Goal: Information Seeking & Learning: Learn about a topic

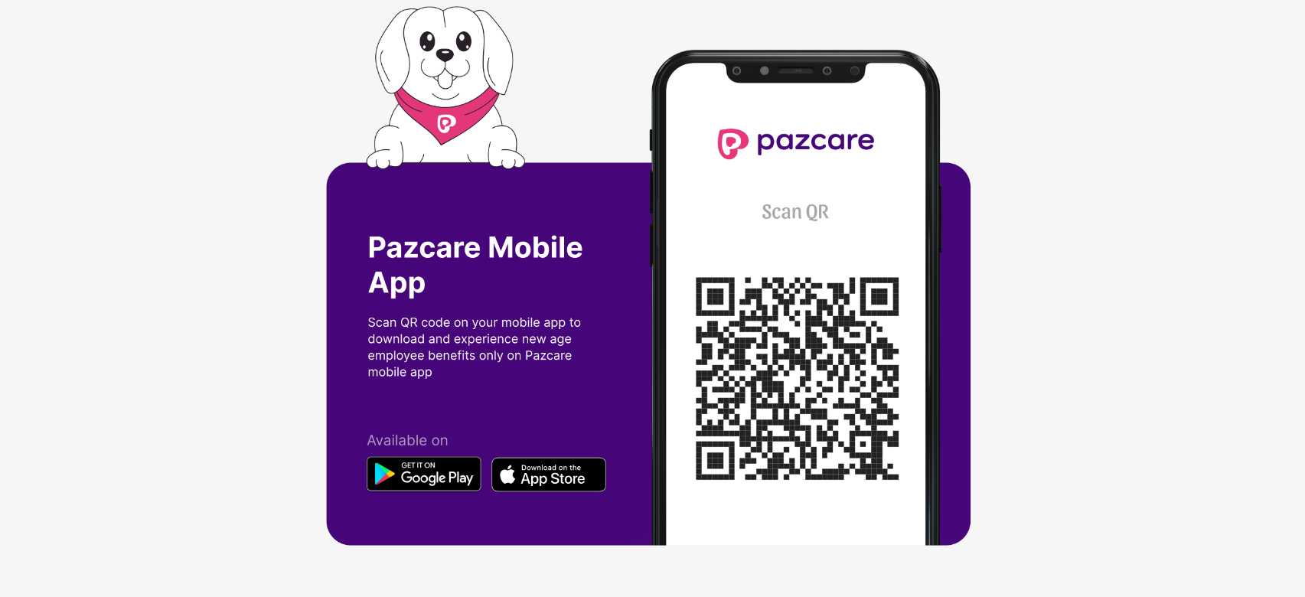
click at [177, 334] on div at bounding box center [652, 298] width 1305 height 597
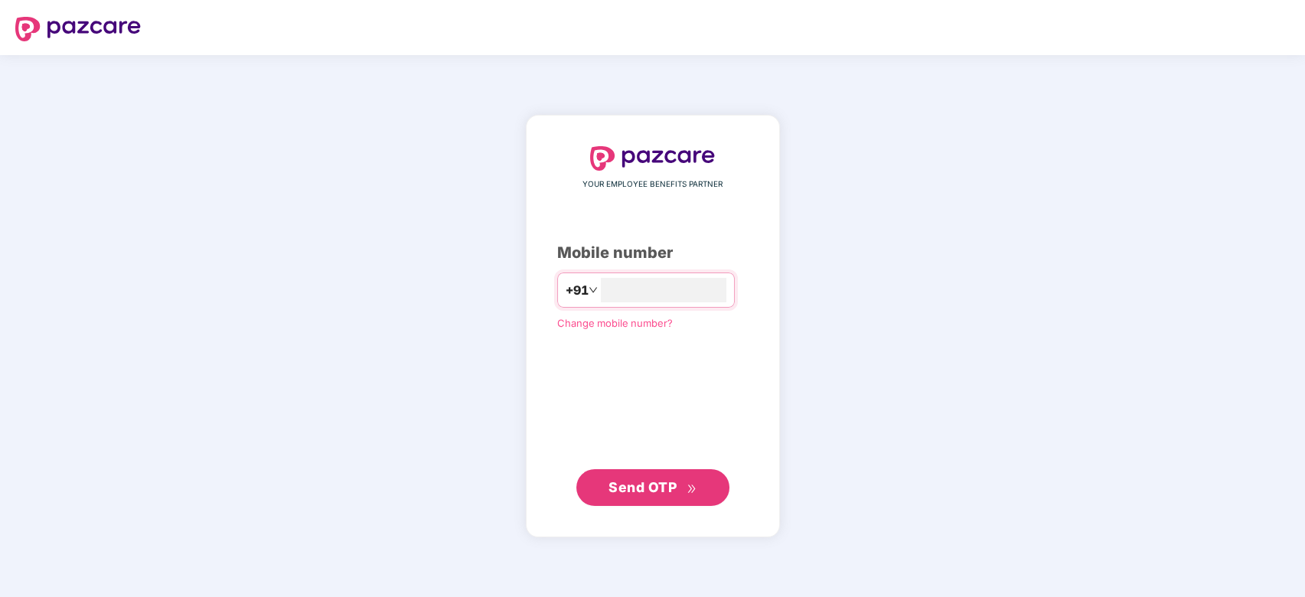
type input "**********"
click at [648, 468] on button "Send OTP" at bounding box center [652, 486] width 153 height 37
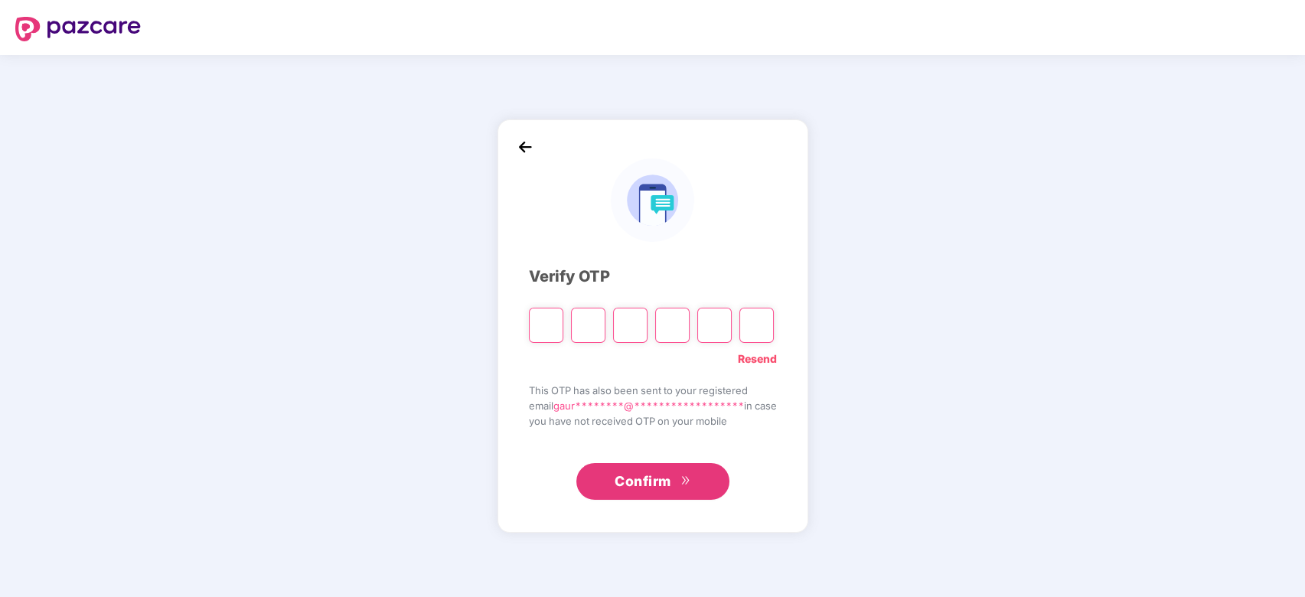
type input "*"
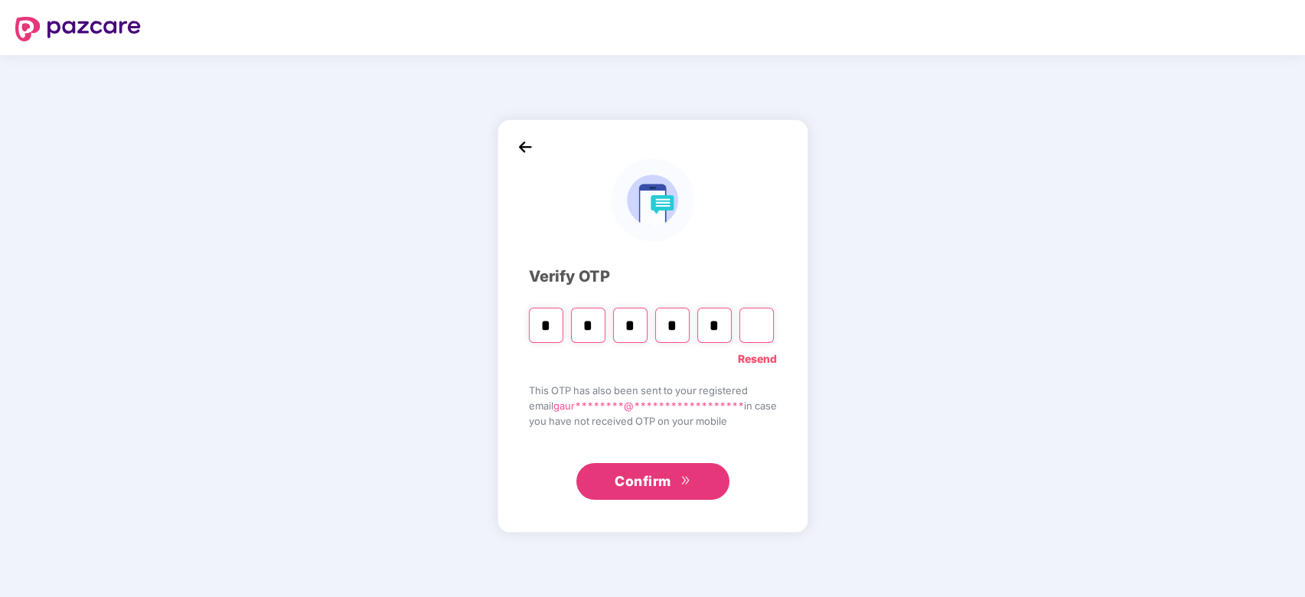
type input "*"
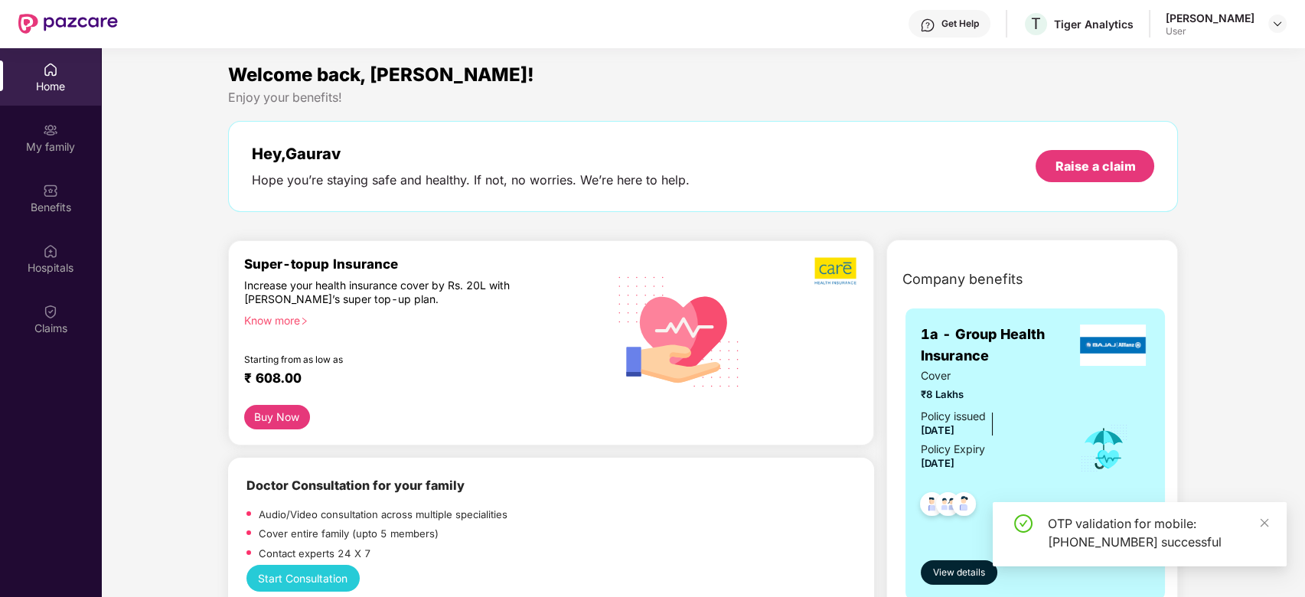
scroll to position [41, 0]
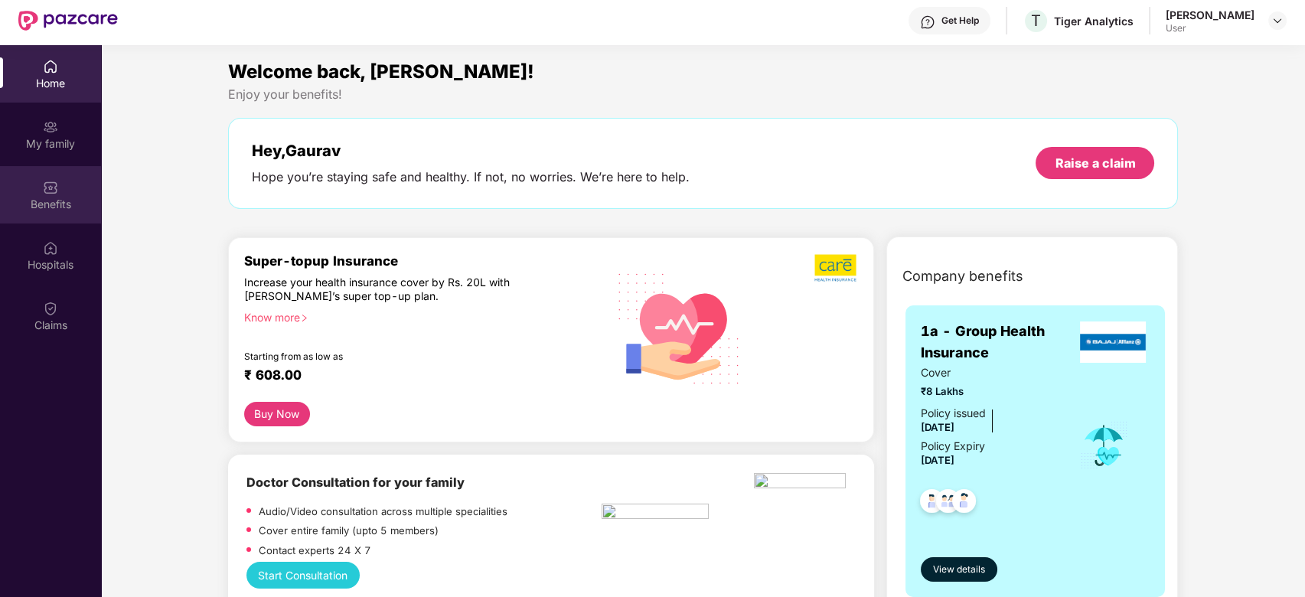
click at [57, 198] on div "Benefits" at bounding box center [50, 204] width 101 height 15
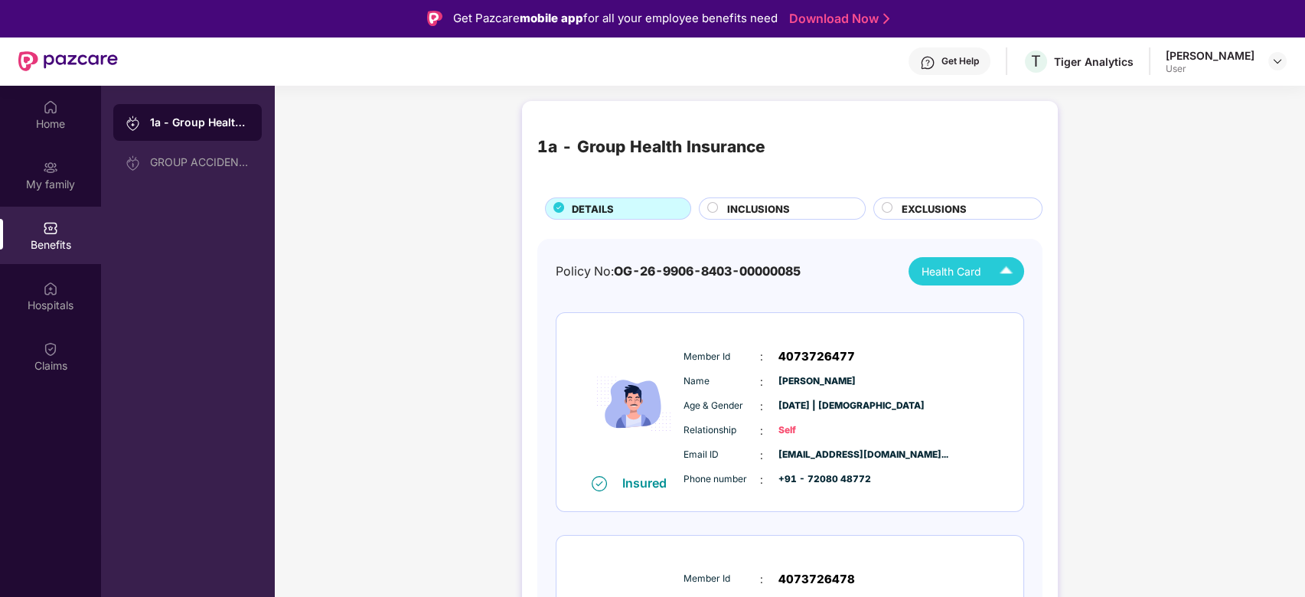
click at [942, 269] on span "Health Card" at bounding box center [952, 271] width 60 height 17
click at [152, 164] on div "GROUP ACCIDENTAL INSURANCE" at bounding box center [200, 162] width 100 height 12
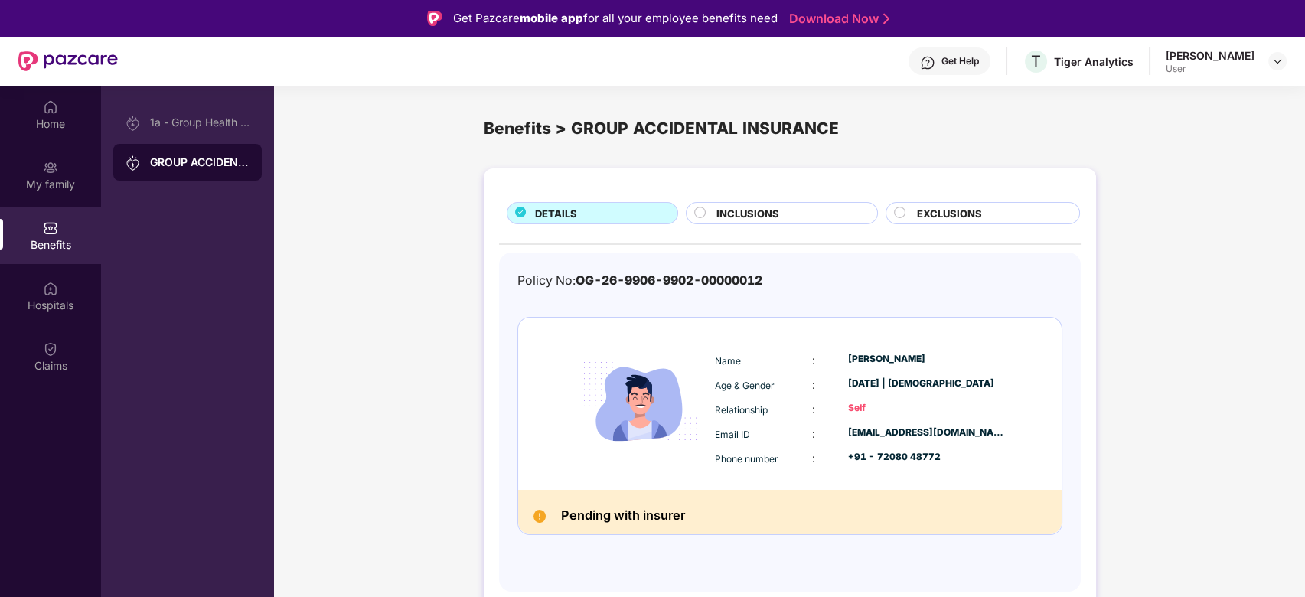
click at [447, 313] on div "DETAILS INCLUSIONS EXCLUSIONS Policy No: OG-26-9906-9902-00000012 Name : [PERSO…" at bounding box center [789, 395] width 1031 height 469
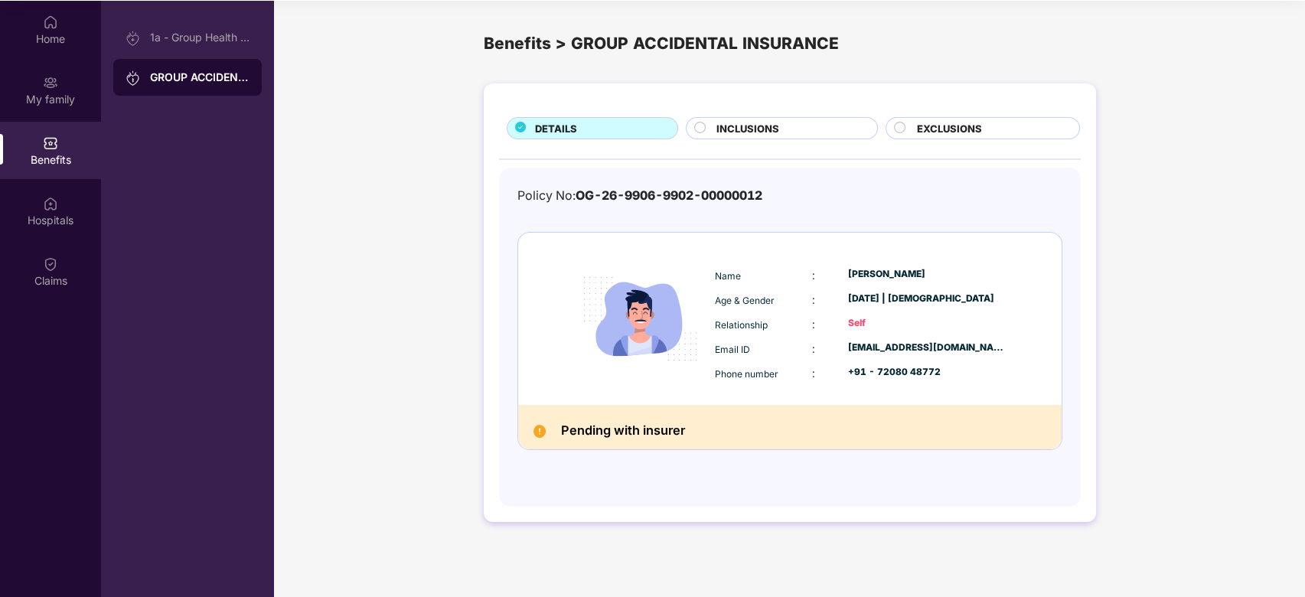
scroll to position [86, 0]
click at [566, 378] on div "Name : [PERSON_NAME] Age & Gender : [DATE] | [DEMOGRAPHIC_DATA] Relationship : …" at bounding box center [789, 318] width 543 height 172
click at [725, 117] on div "INCLUSIONS" at bounding box center [782, 127] width 192 height 22
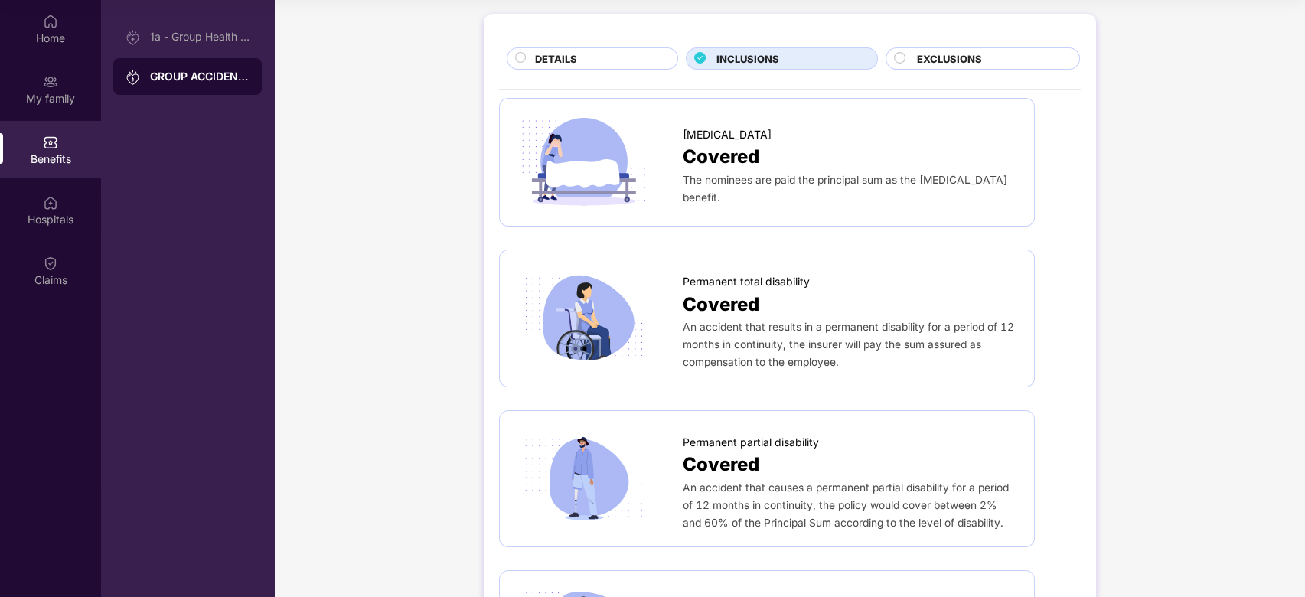
scroll to position [0, 0]
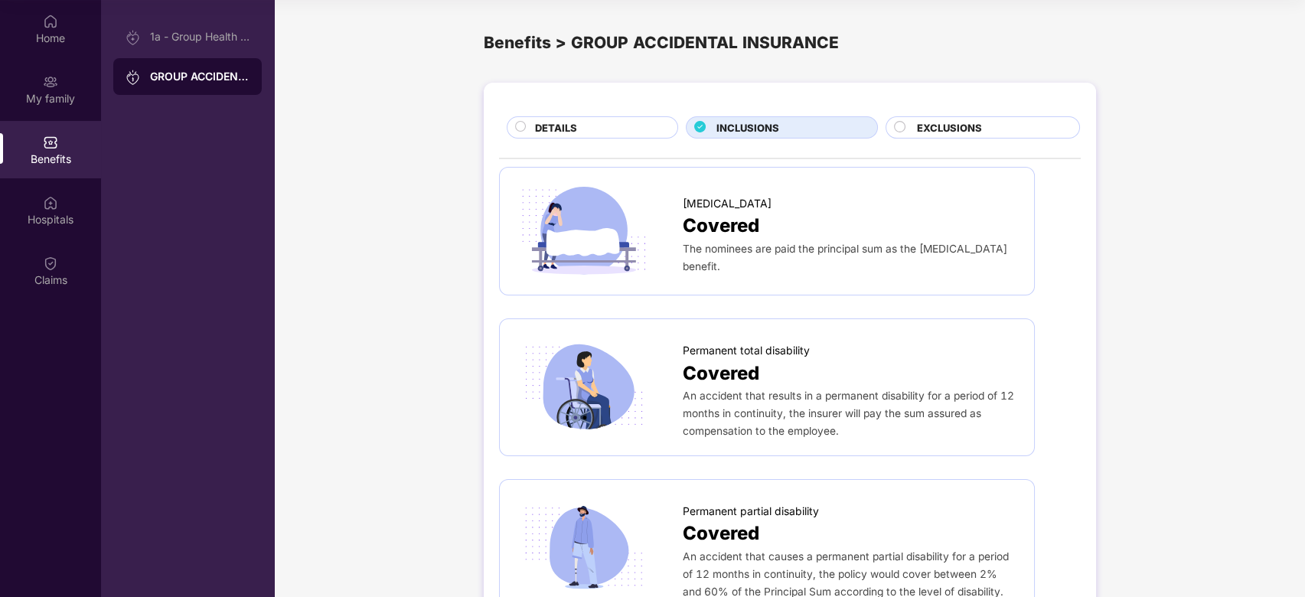
click at [917, 122] on span "EXCLUSIONS" at bounding box center [949, 127] width 65 height 15
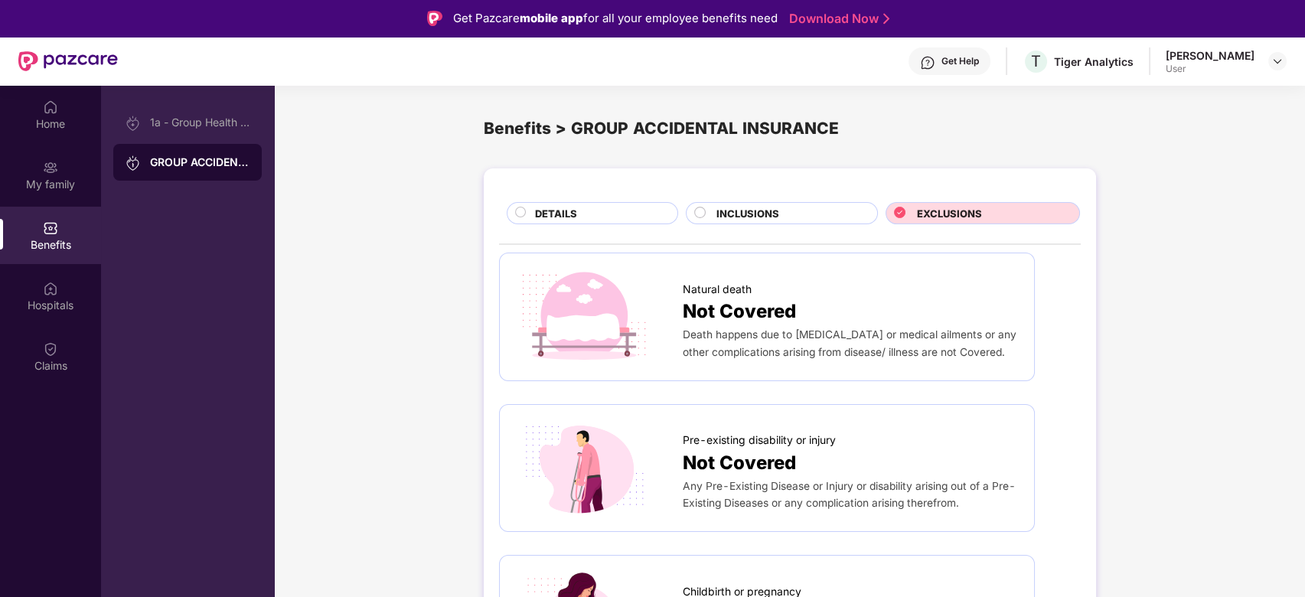
click at [508, 127] on div "Benefits > GROUP ACCIDENTAL INSURANCE" at bounding box center [790, 128] width 612 height 25
click at [157, 159] on div "GROUP ACCIDENTAL INSURANCE" at bounding box center [200, 162] width 100 height 15
click at [164, 116] on div "1a - Group Health Insurance" at bounding box center [200, 122] width 100 height 12
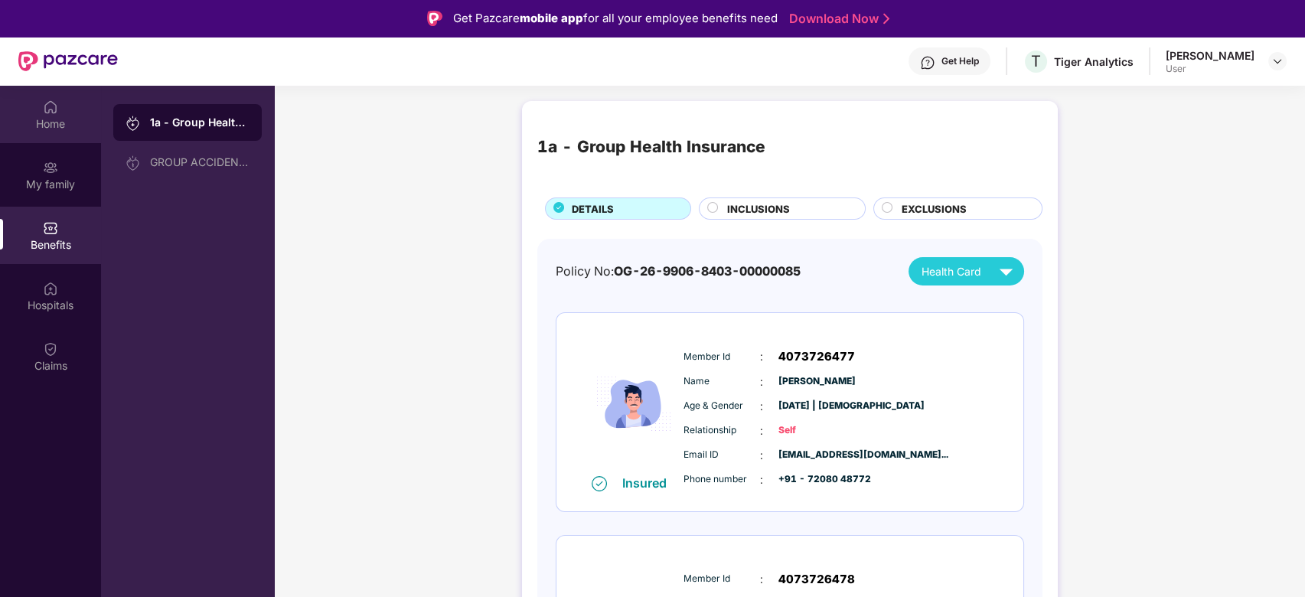
click at [47, 114] on div "Home" at bounding box center [50, 114] width 101 height 57
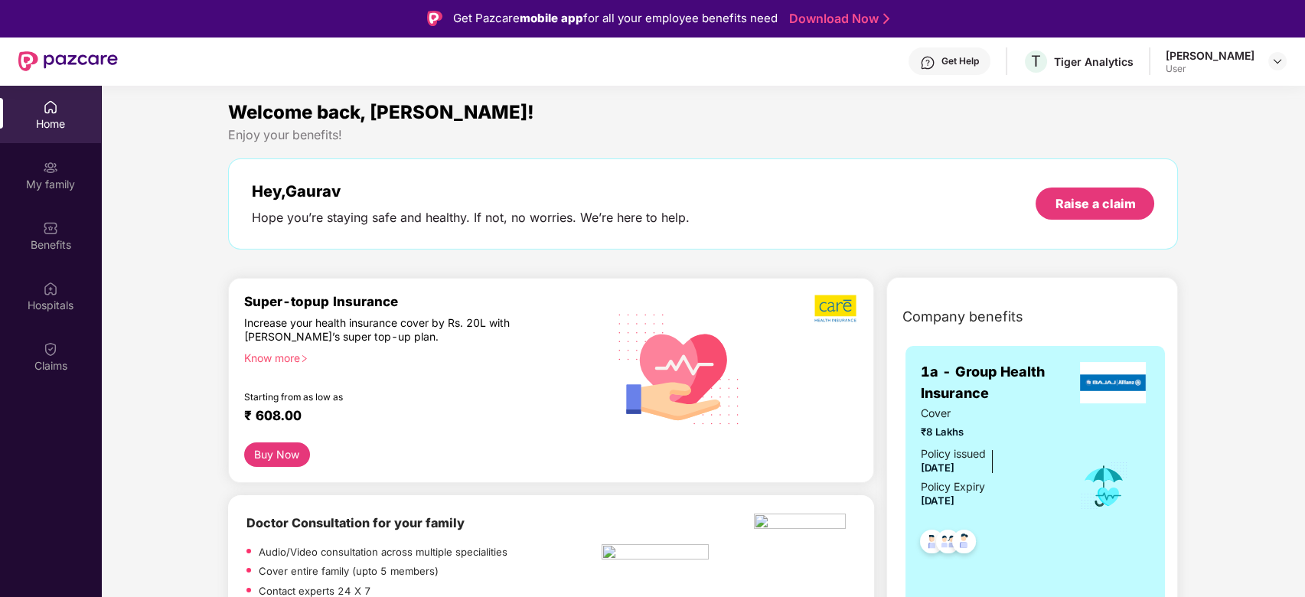
click at [1212, 46] on div "Get Help T Tiger Analytics [PERSON_NAME] User" at bounding box center [702, 61] width 1169 height 49
drag, startPoint x: 1230, startPoint y: 59, endPoint x: 1258, endPoint y: 59, distance: 27.6
click at [1231, 59] on div "[PERSON_NAME]" at bounding box center [1210, 55] width 89 height 15
click at [1279, 63] on img at bounding box center [1277, 61] width 12 height 12
click at [1049, 70] on div "Get Help T Tiger Analytics [PERSON_NAME] User" at bounding box center [702, 61] width 1169 height 49
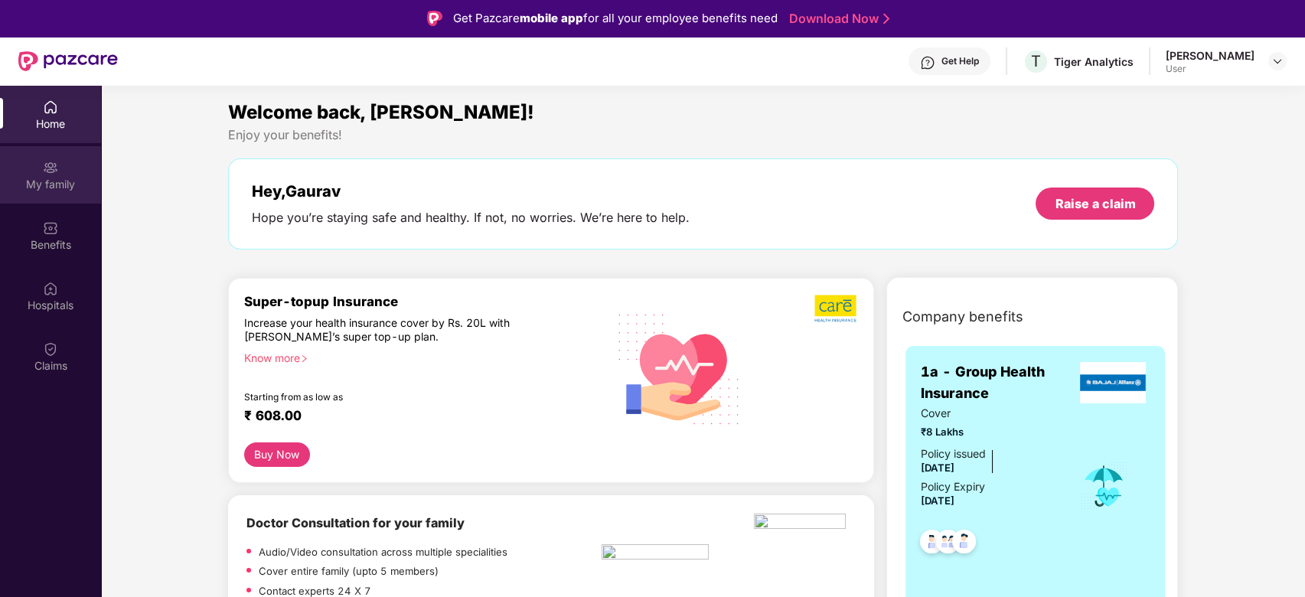
click at [31, 181] on div "My family" at bounding box center [50, 184] width 101 height 15
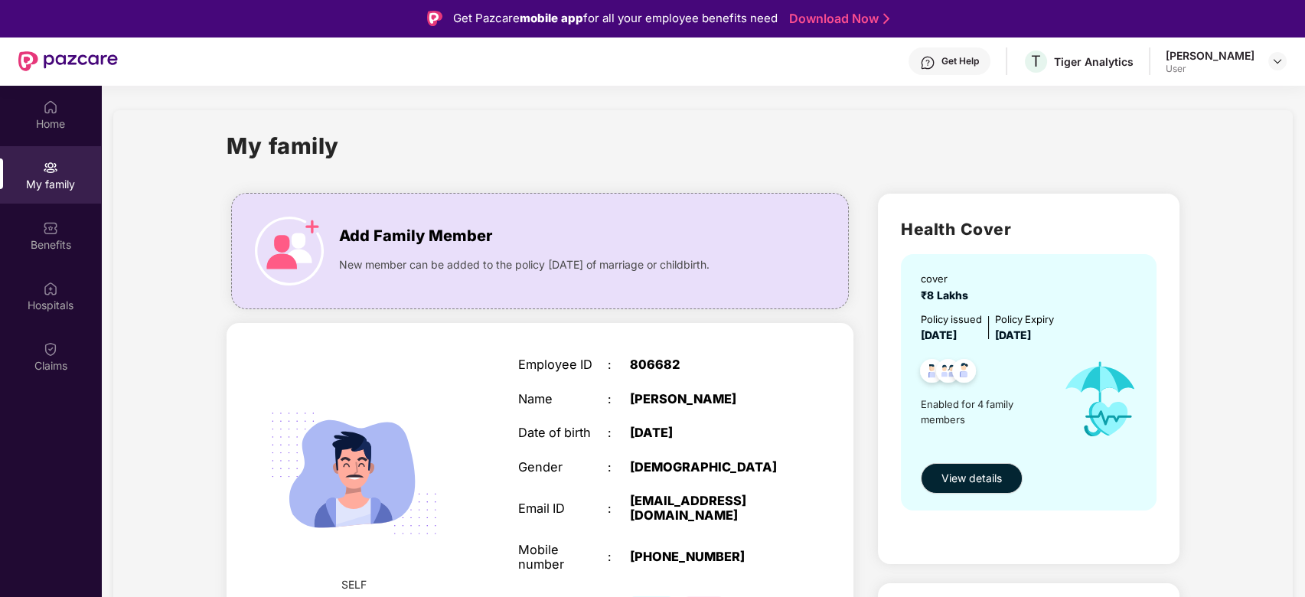
click at [971, 480] on span "View details" at bounding box center [971, 478] width 60 height 17
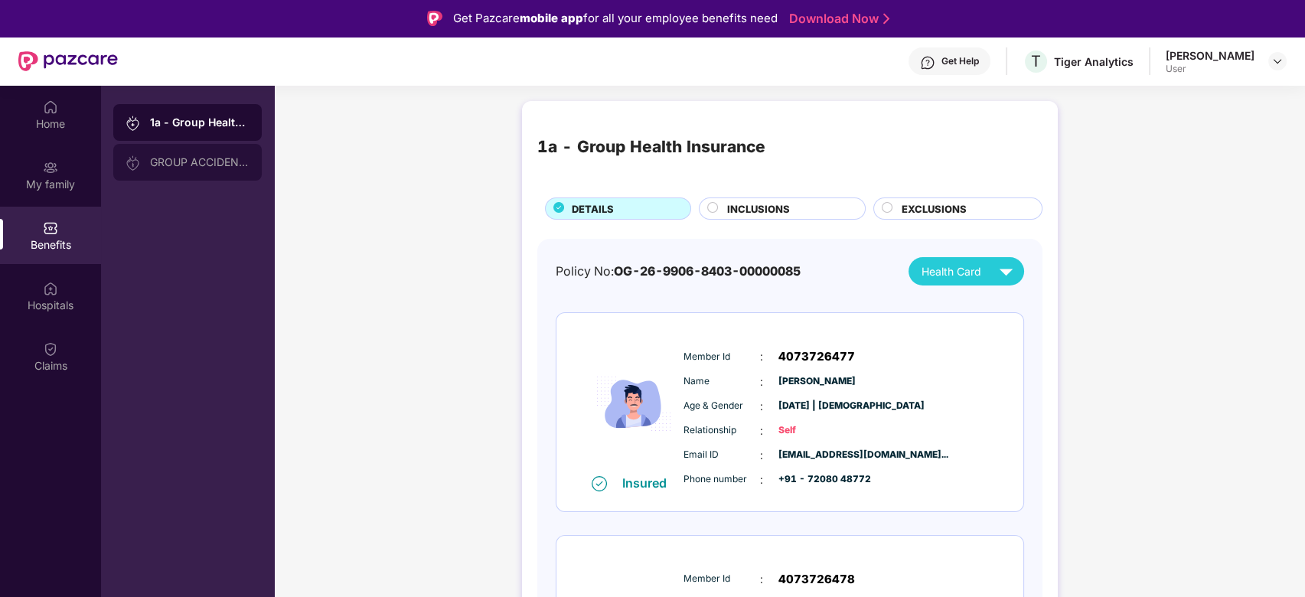
click at [175, 157] on div "GROUP ACCIDENTAL INSURANCE" at bounding box center [200, 162] width 100 height 12
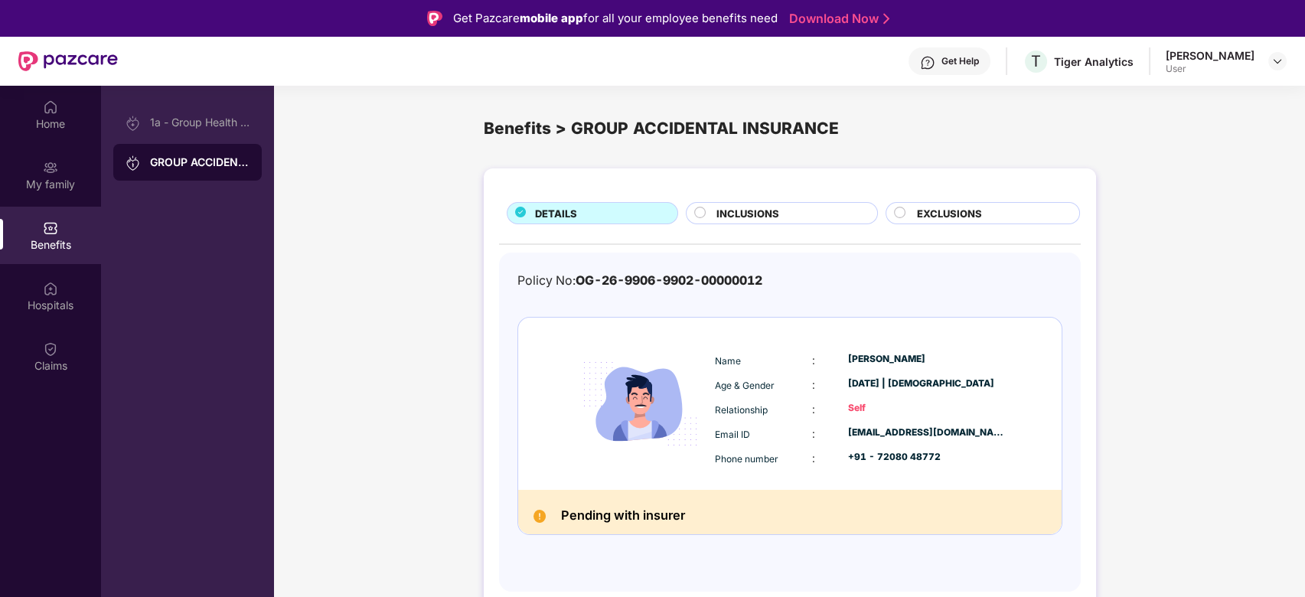
click at [410, 274] on div "DETAILS INCLUSIONS EXCLUSIONS Policy No: OG-26-9906-9902-00000012 Name : [PERSO…" at bounding box center [789, 395] width 1031 height 469
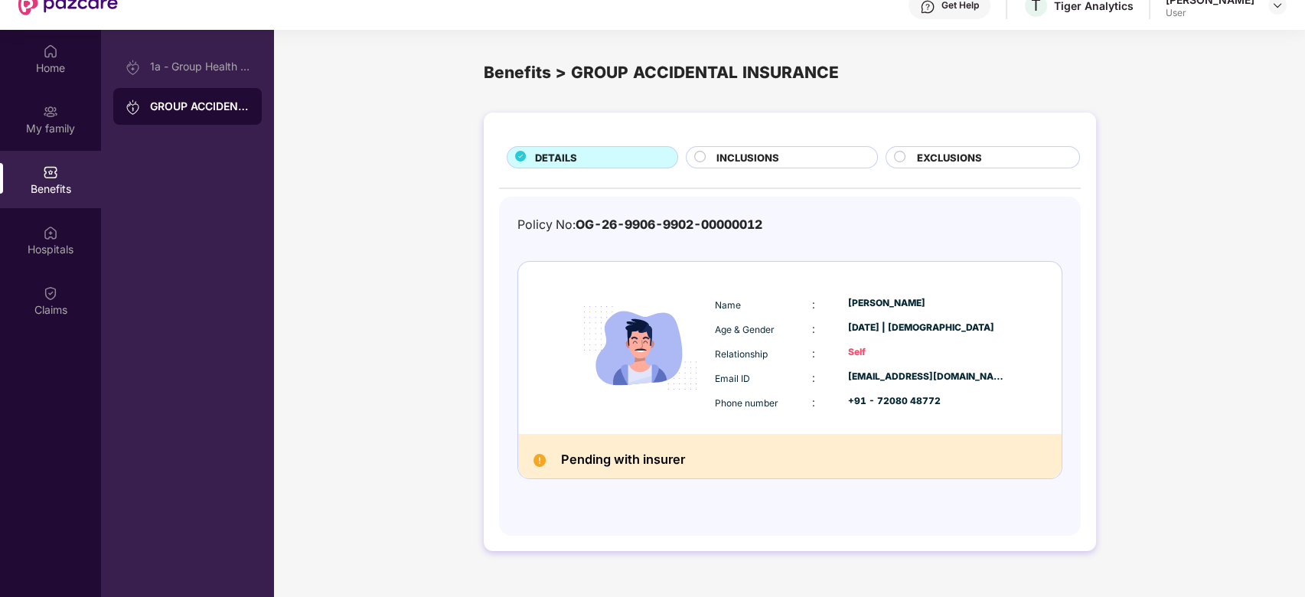
scroll to position [86, 0]
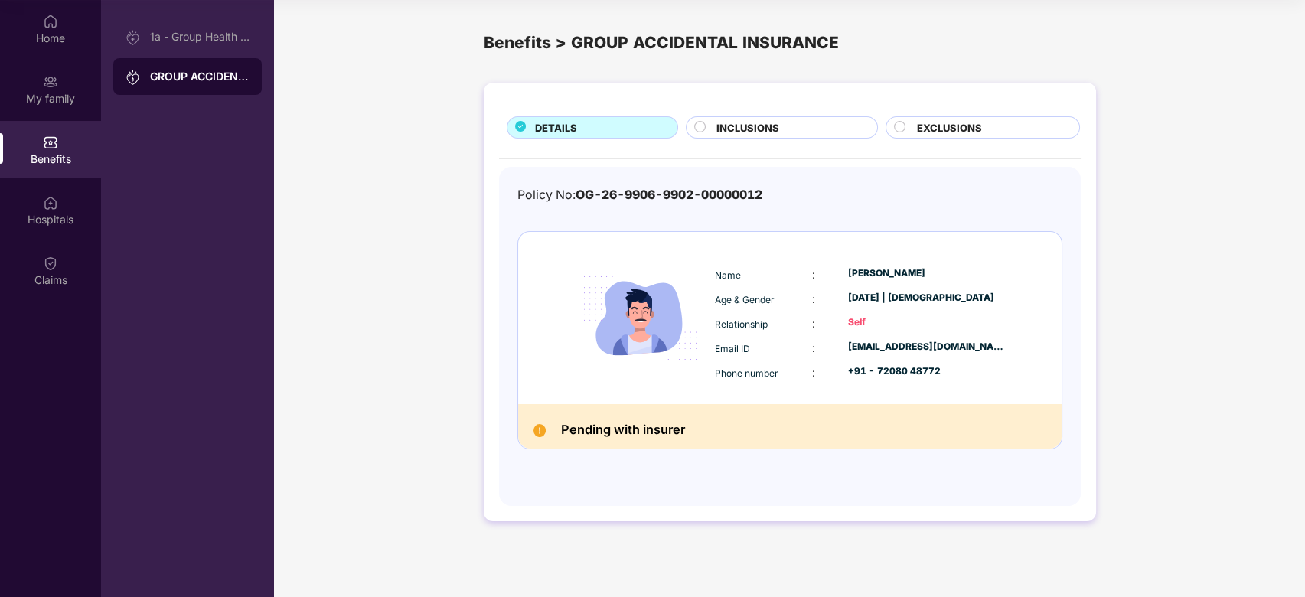
click at [932, 340] on div "[EMAIL_ADDRESS][DOMAIN_NAME]" at bounding box center [927, 347] width 158 height 15
click at [589, 433] on h2 "Pending with insurer" at bounding box center [623, 429] width 124 height 21
click at [716, 135] on span "INCLUSIONS" at bounding box center [747, 127] width 63 height 15
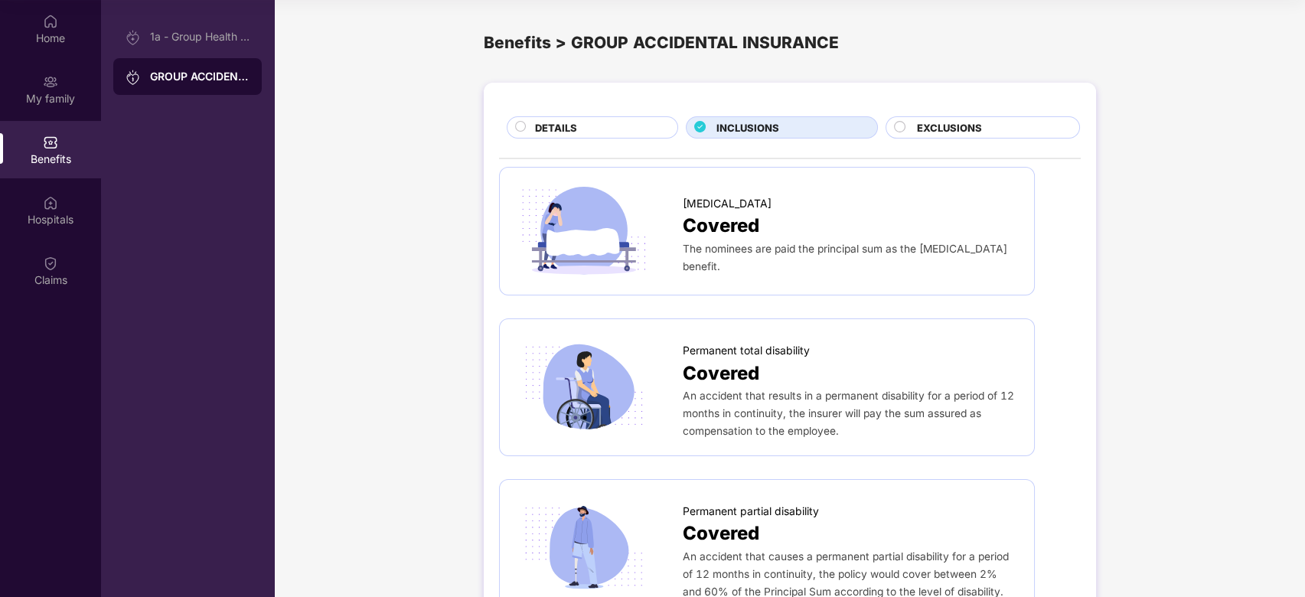
click at [554, 131] on span "DETAILS" at bounding box center [556, 127] width 42 height 15
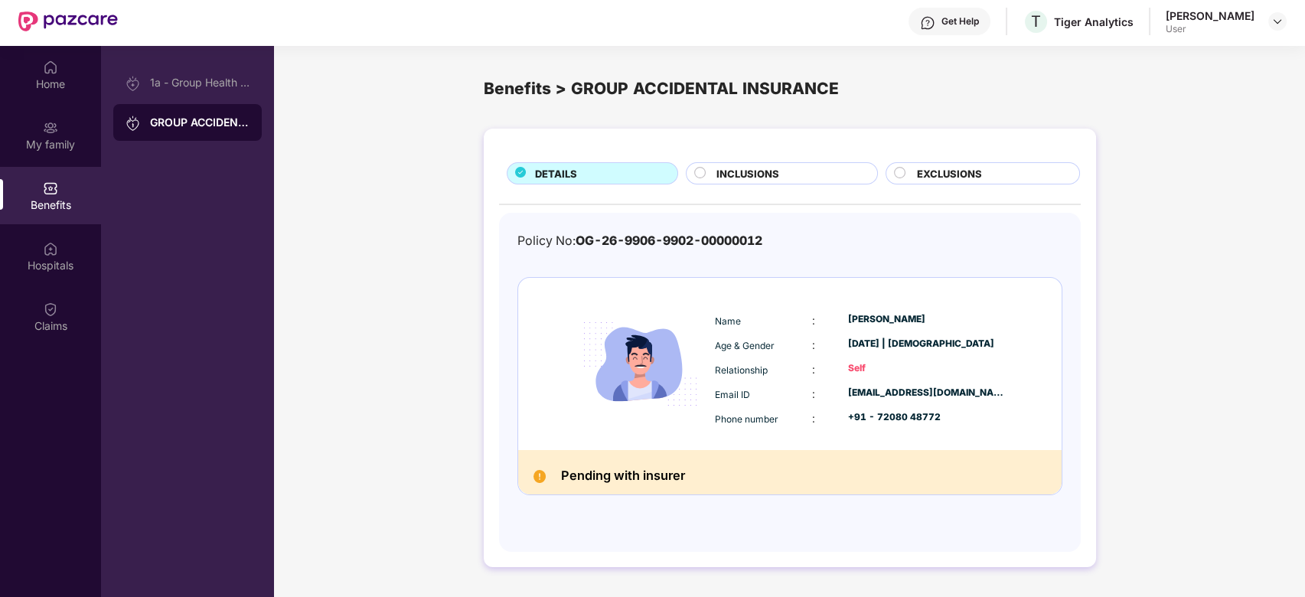
scroll to position [0, 0]
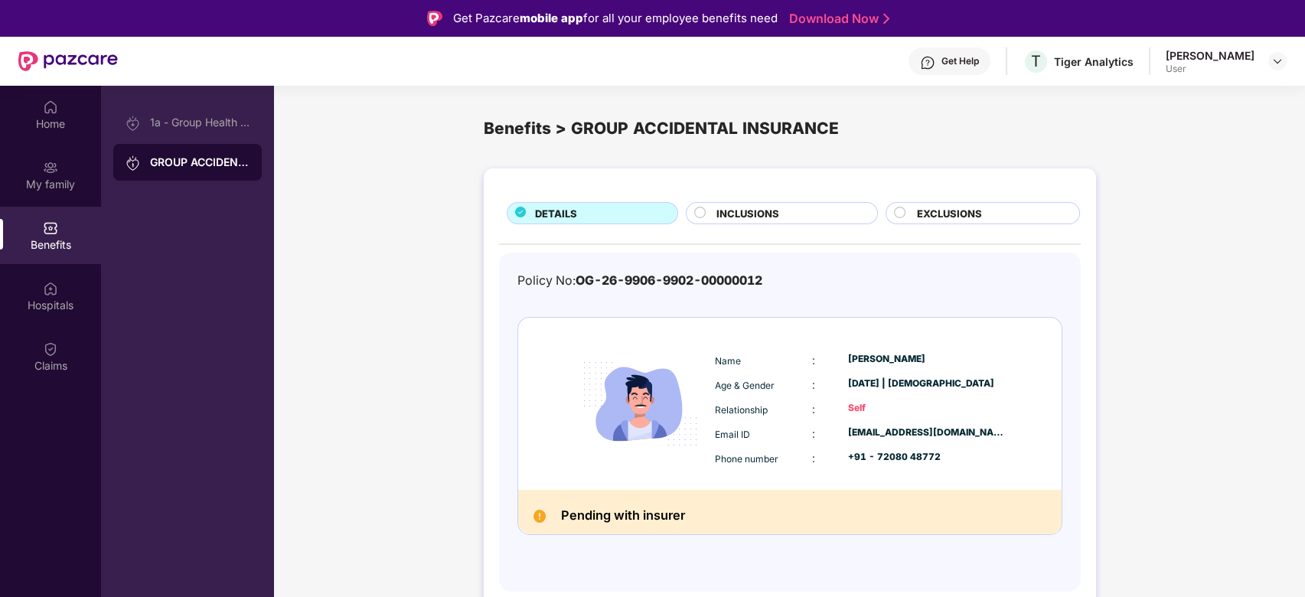
click at [171, 163] on div "GROUP ACCIDENTAL INSURANCE" at bounding box center [200, 162] width 100 height 15
click at [31, 354] on div "Claims" at bounding box center [50, 356] width 101 height 57
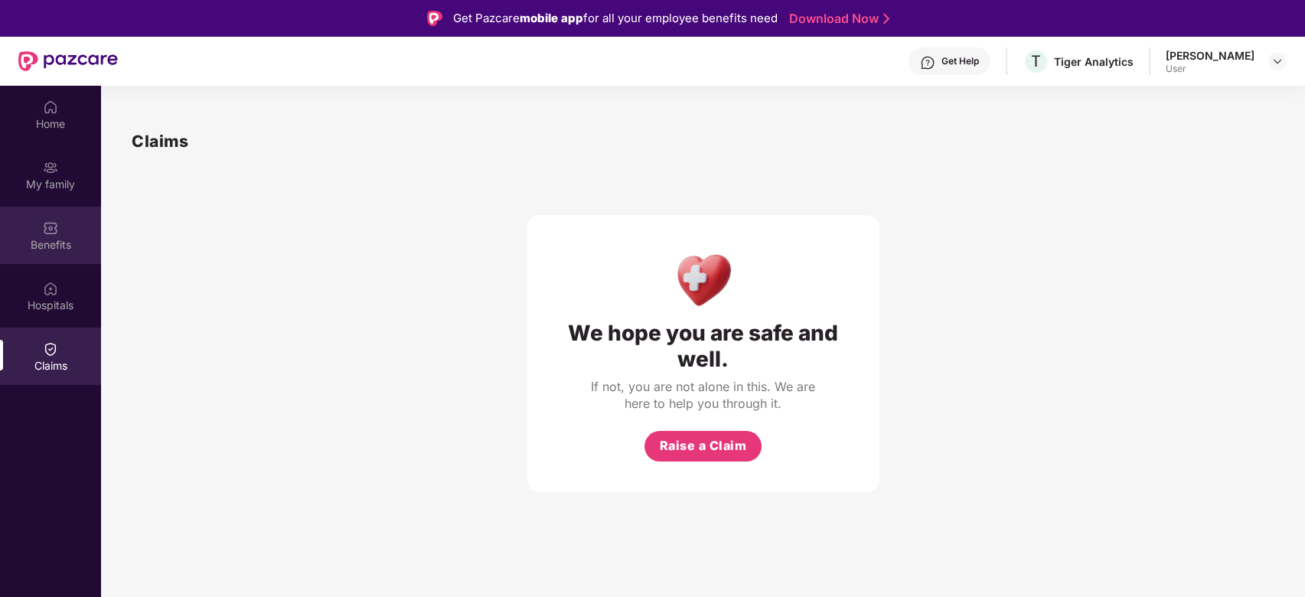
click at [25, 226] on div "Benefits" at bounding box center [50, 235] width 101 height 57
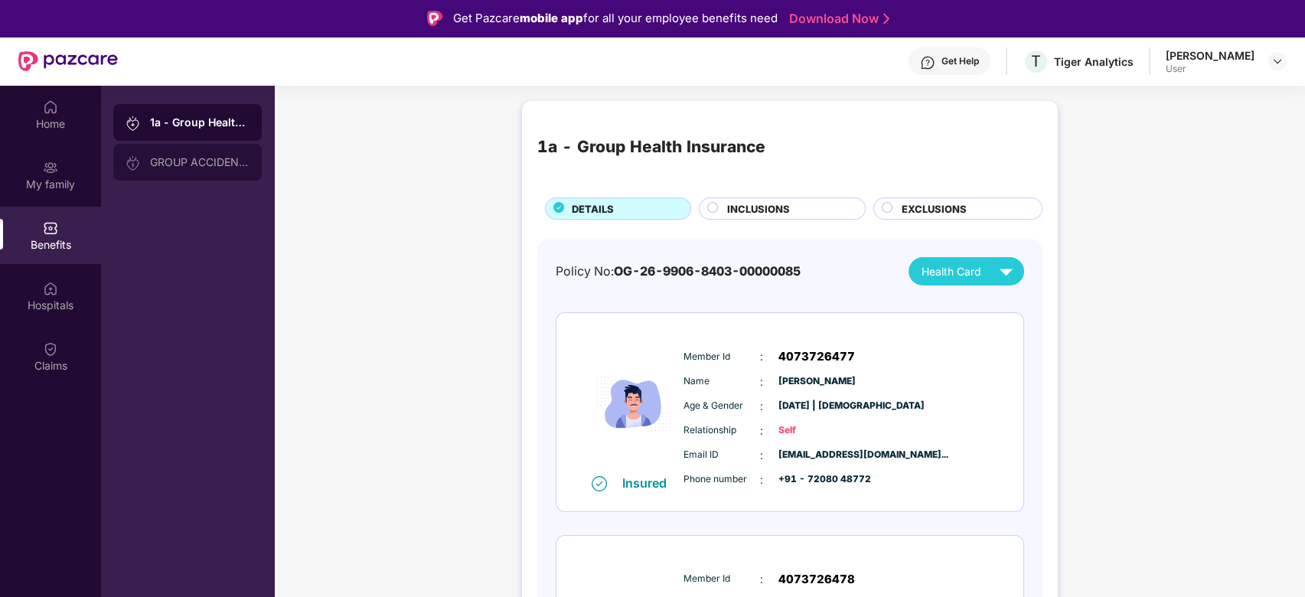
click at [157, 151] on div "GROUP ACCIDENTAL INSURANCE" at bounding box center [187, 162] width 148 height 37
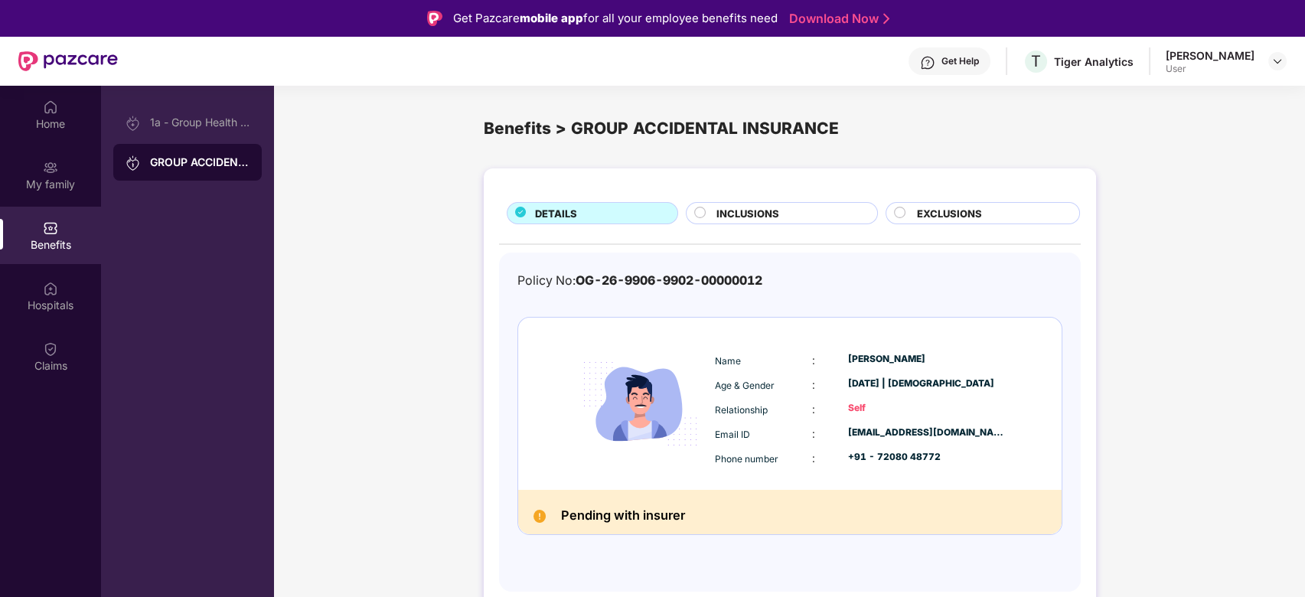
click at [382, 266] on div "DETAILS INCLUSIONS EXCLUSIONS Policy No: OG-26-9906-9902-00000012 Name : [PERSO…" at bounding box center [789, 395] width 1031 height 469
click at [582, 521] on h2 "Pending with insurer" at bounding box center [623, 515] width 124 height 21
click at [607, 457] on img at bounding box center [640, 404] width 142 height 142
click at [44, 181] on div "My family" at bounding box center [50, 184] width 101 height 15
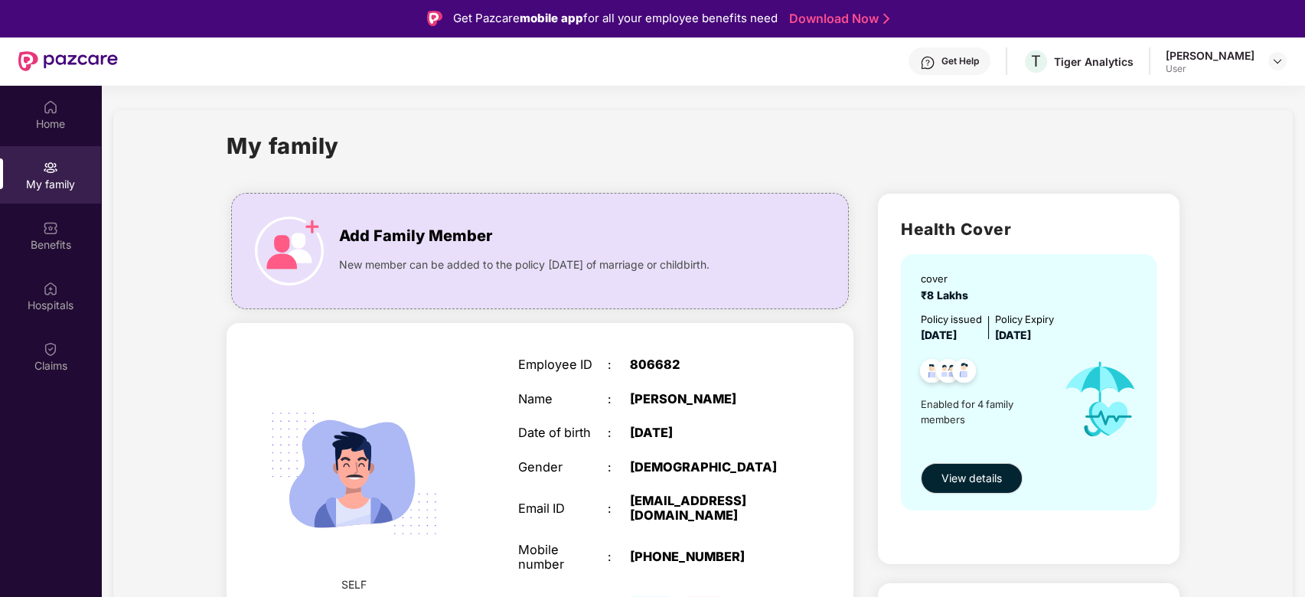
scroll to position [476, 0]
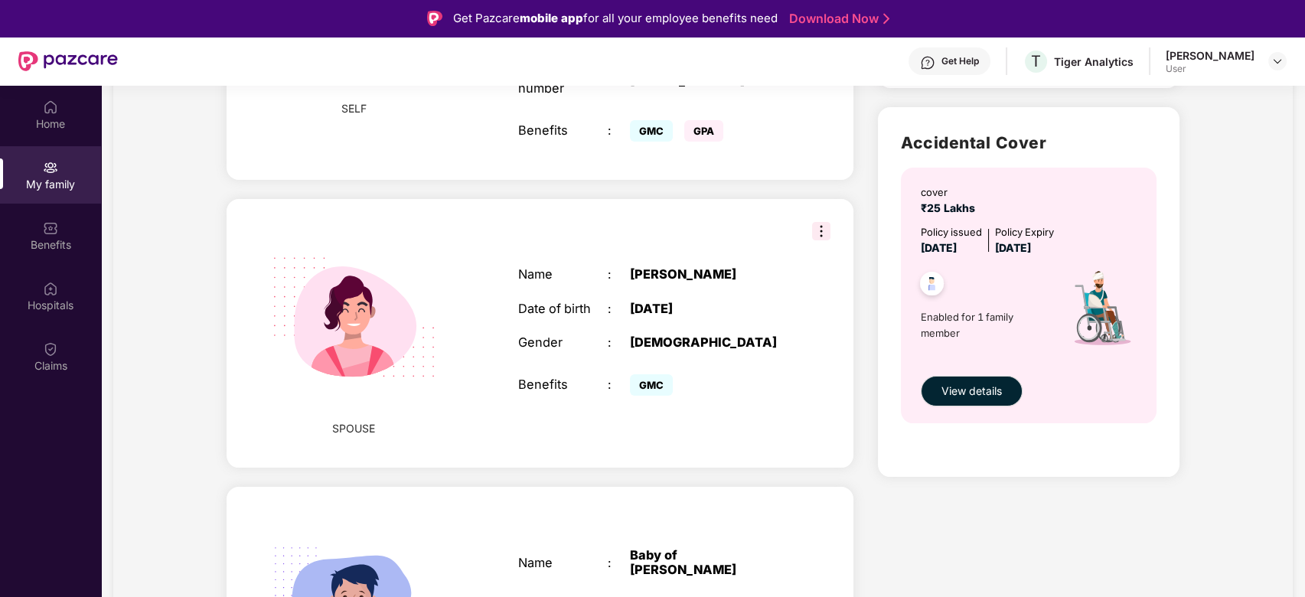
click at [931, 145] on h2 "Accidental Cover" at bounding box center [1028, 142] width 255 height 25
copy h2 "Accidental Cover"
click at [967, 393] on span "View details" at bounding box center [971, 391] width 60 height 17
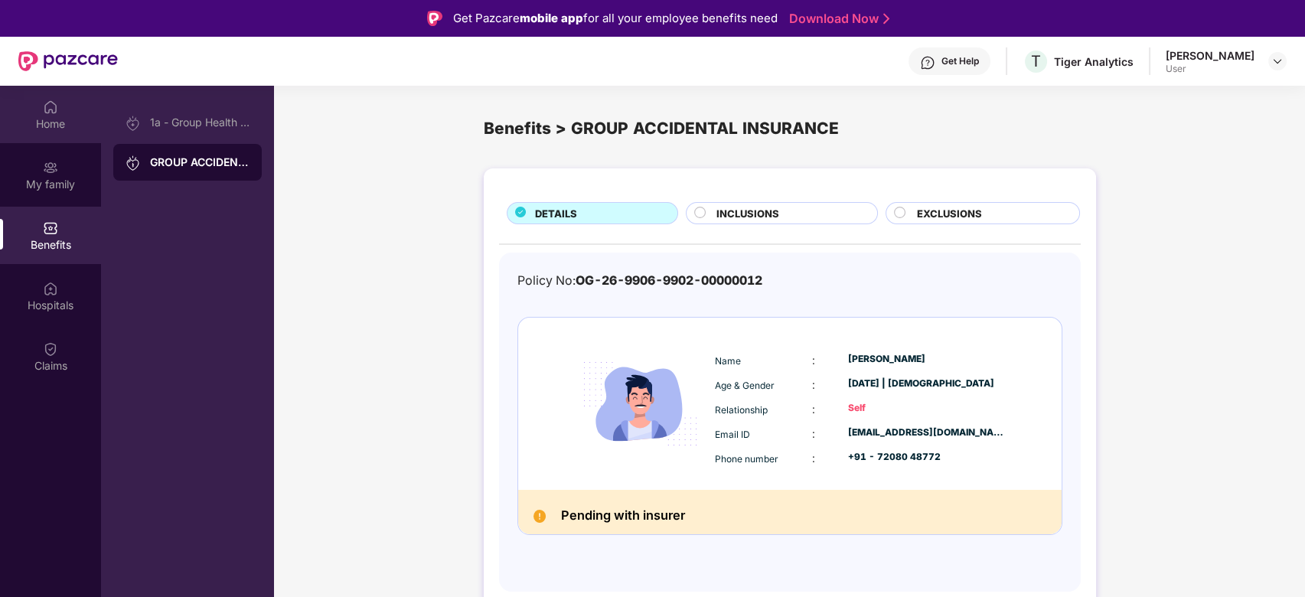
click at [36, 107] on div "Home" at bounding box center [50, 114] width 101 height 57
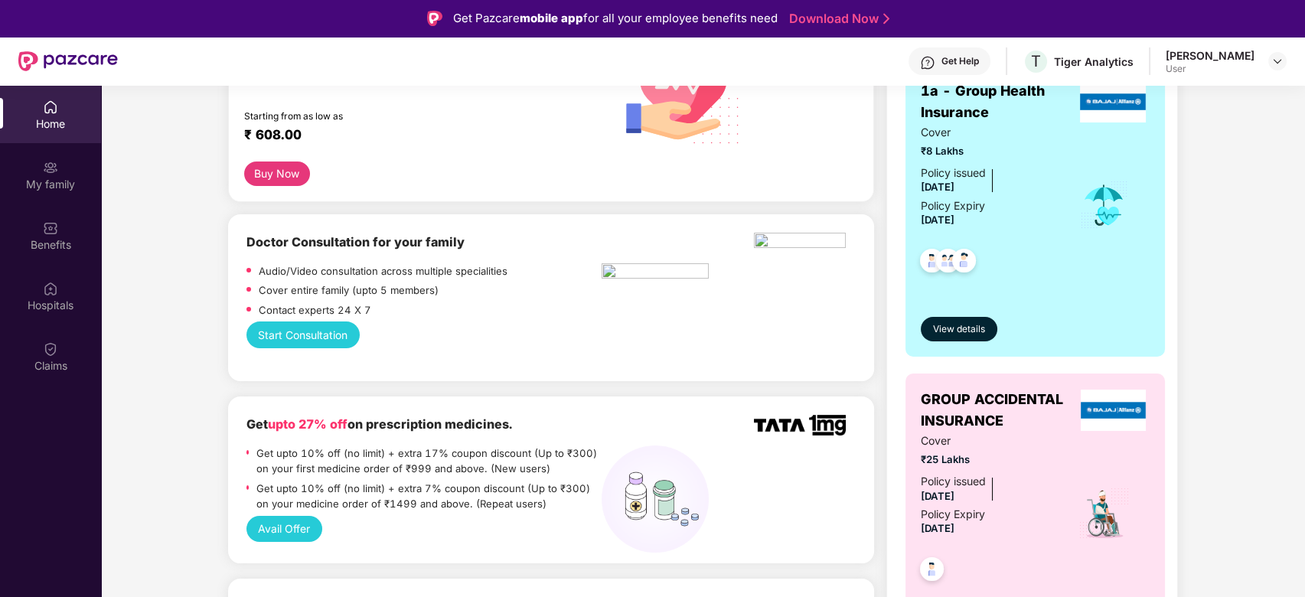
scroll to position [449, 0]
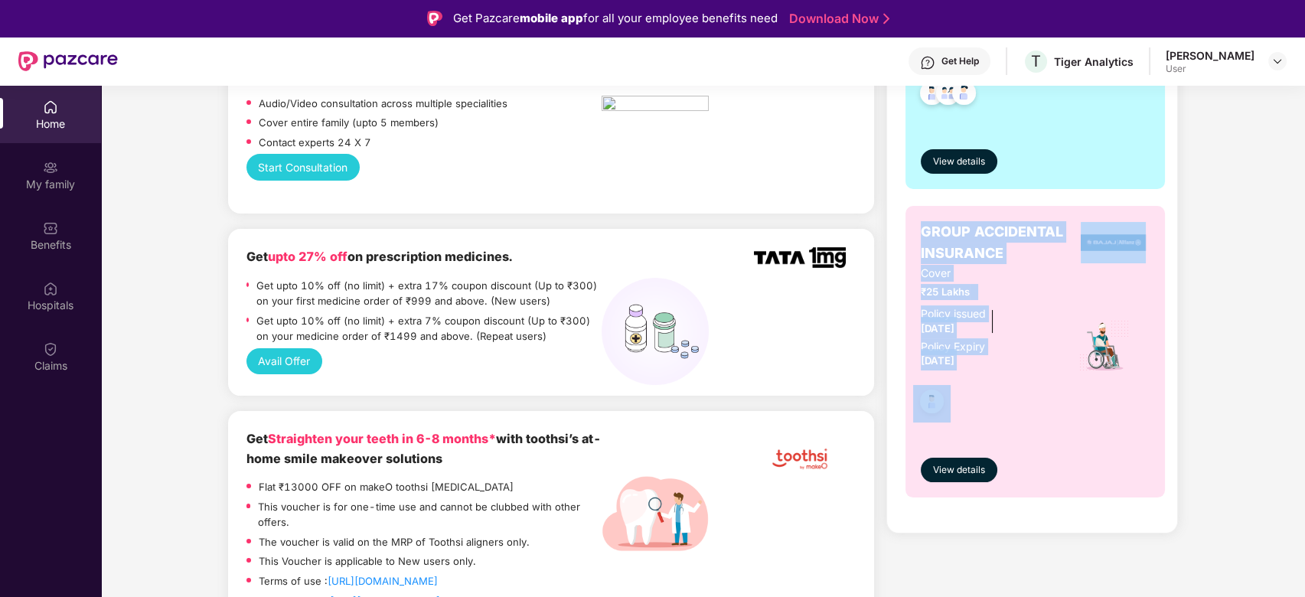
drag, startPoint x: 922, startPoint y: 227, endPoint x: 988, endPoint y: 369, distance: 157.2
